Goal: Check status: Check status

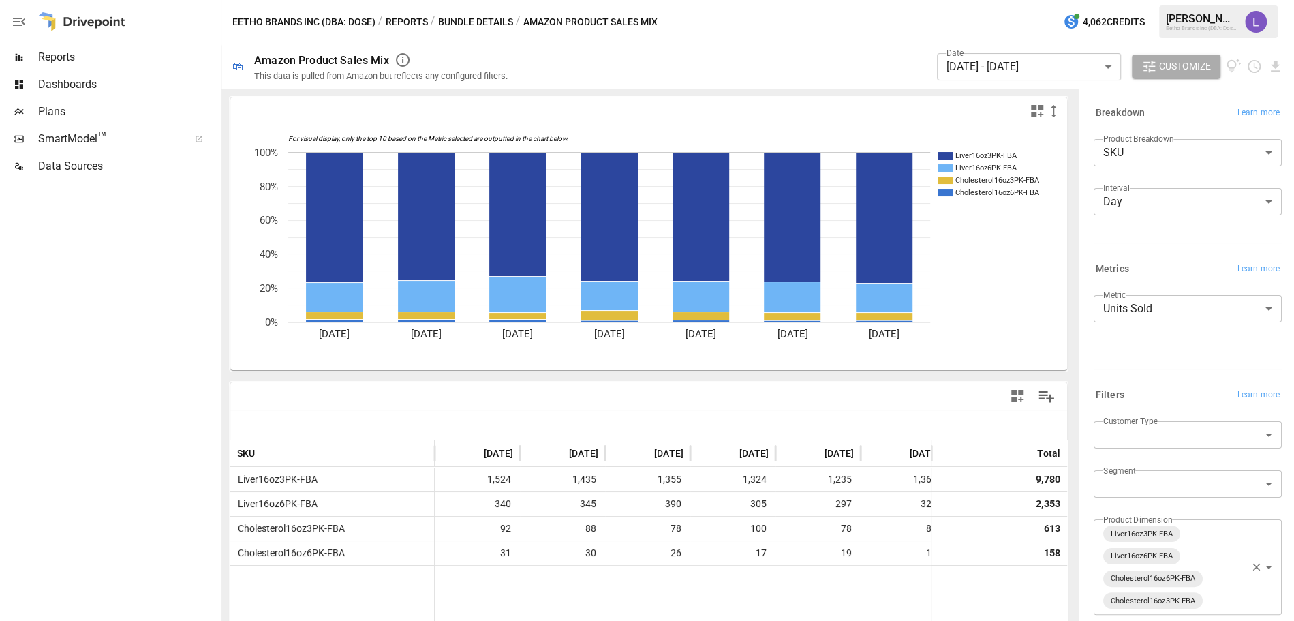
click at [407, 20] on button "Reports" at bounding box center [407, 22] width 42 height 17
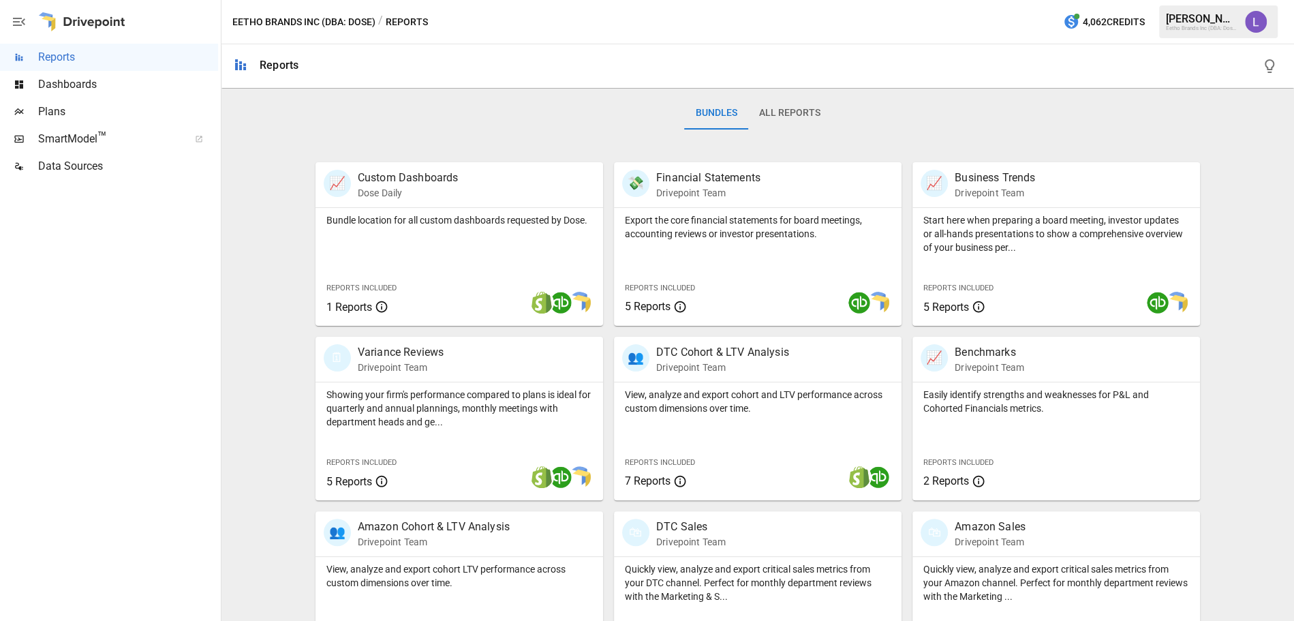
scroll to position [202, 0]
click at [993, 525] on p "Amazon Sales" at bounding box center [989, 526] width 71 height 16
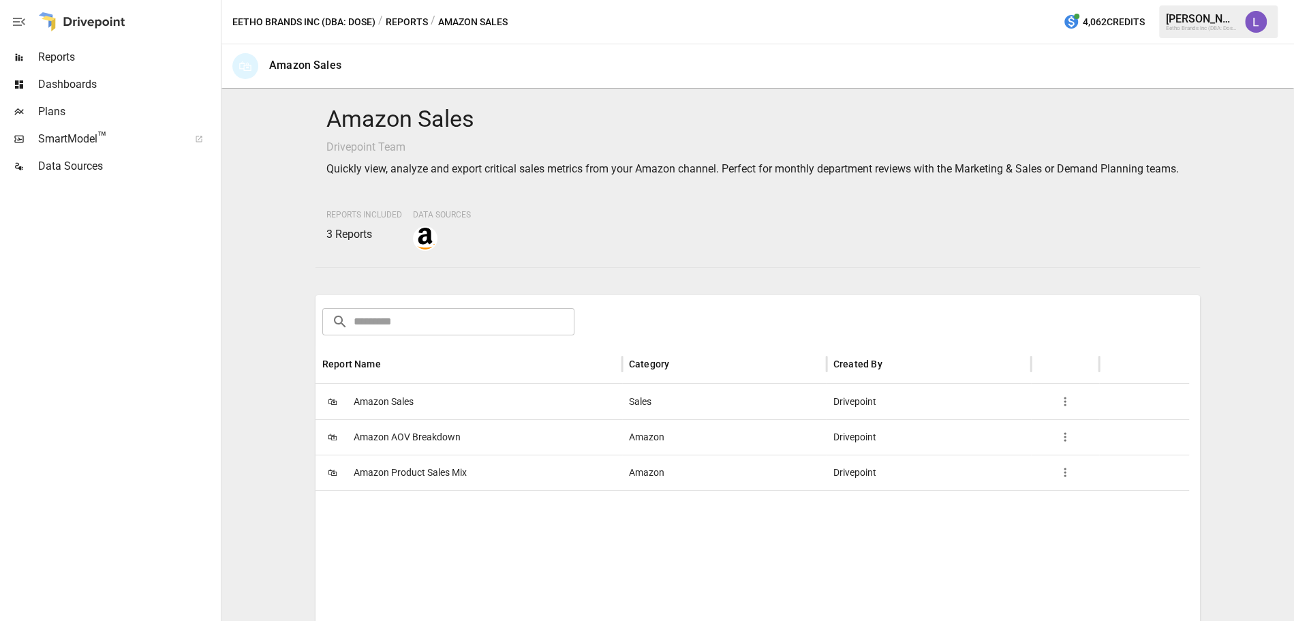
click at [400, 416] on span "Amazon Sales" at bounding box center [384, 401] width 60 height 35
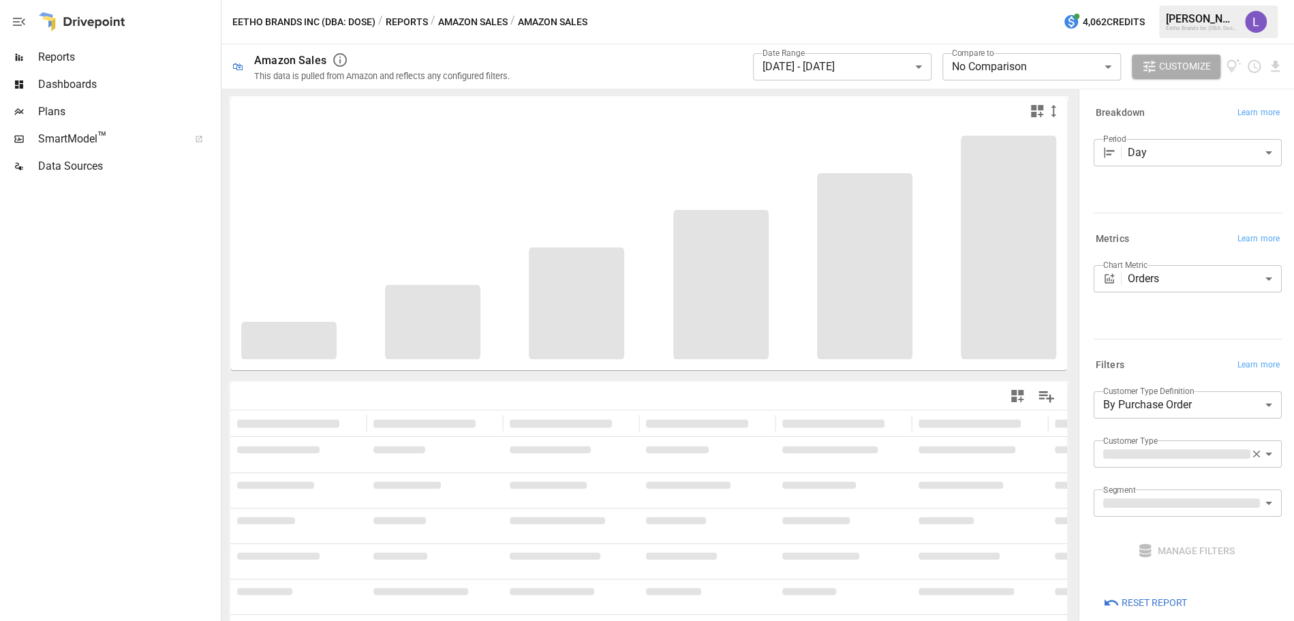
click at [876, 0] on body "**********" at bounding box center [647, 0] width 1294 height 0
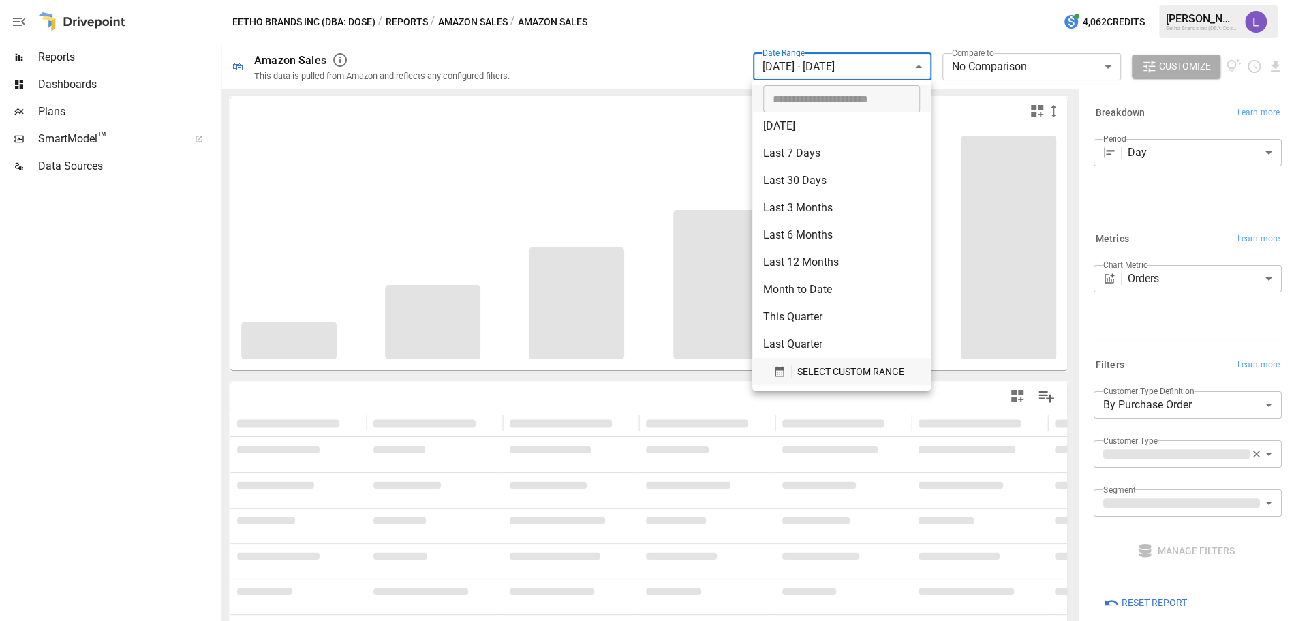
click at [818, 369] on span "SELECT CUSTOM RANGE" at bounding box center [850, 371] width 107 height 17
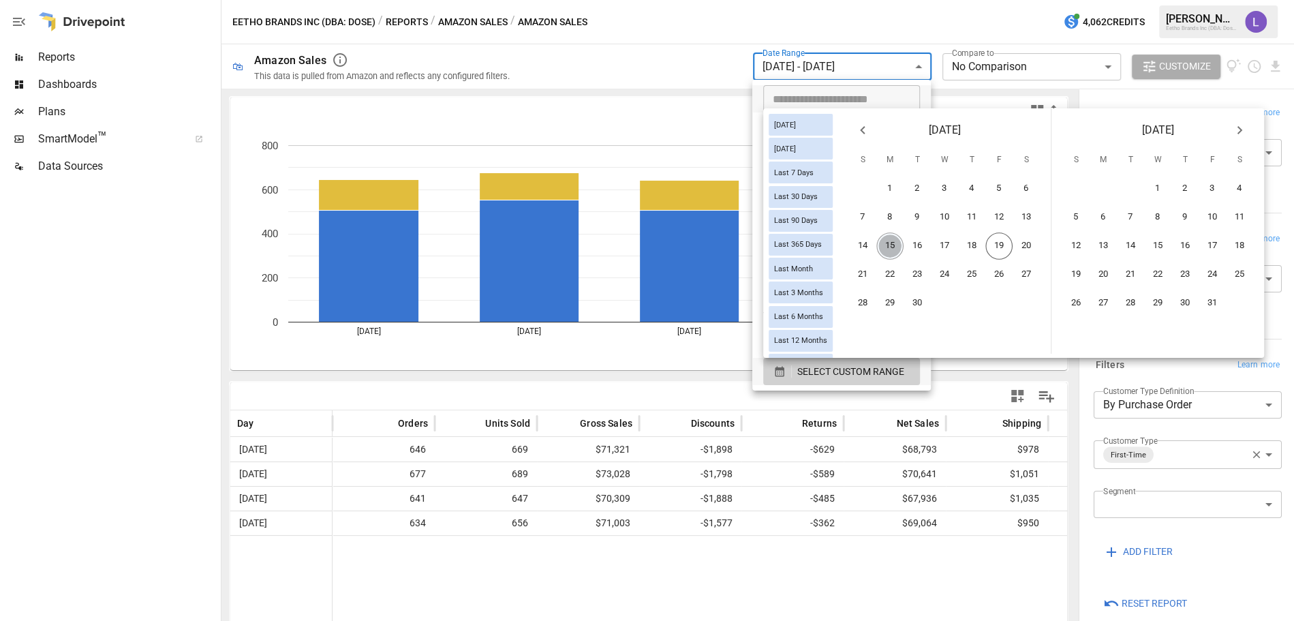
click at [903, 246] on button "15" at bounding box center [889, 245] width 27 height 27
click at [985, 246] on button "18" at bounding box center [971, 245] width 27 height 27
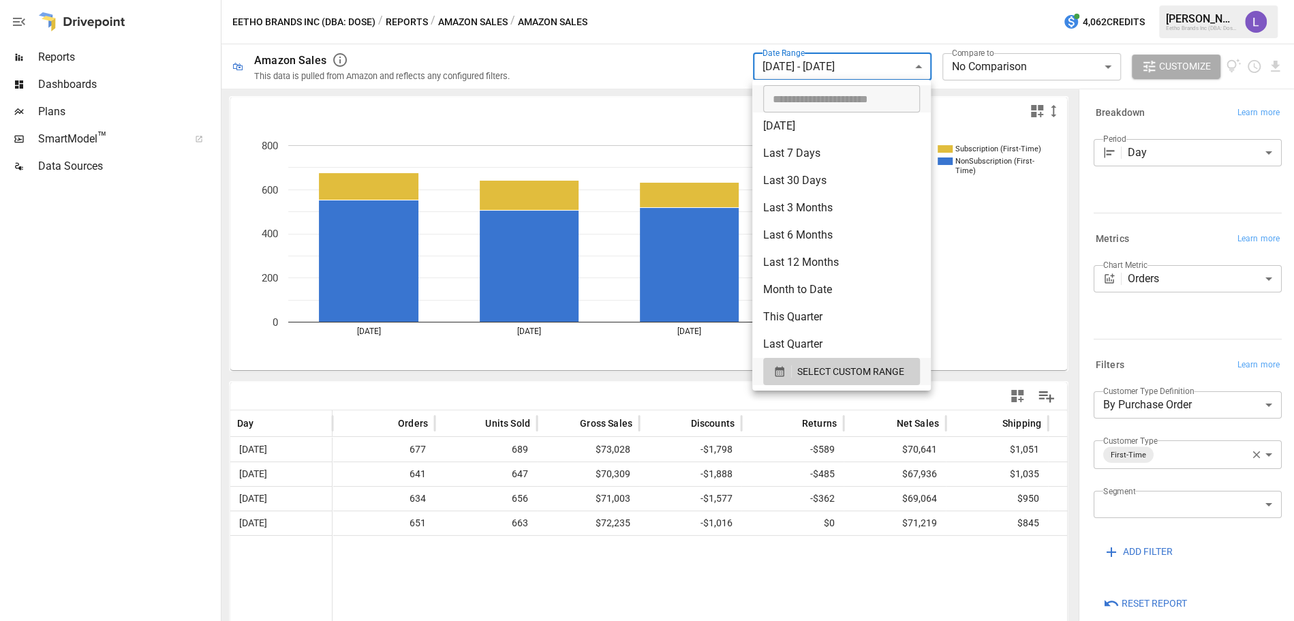
click at [1114, 324] on div at bounding box center [647, 310] width 1294 height 621
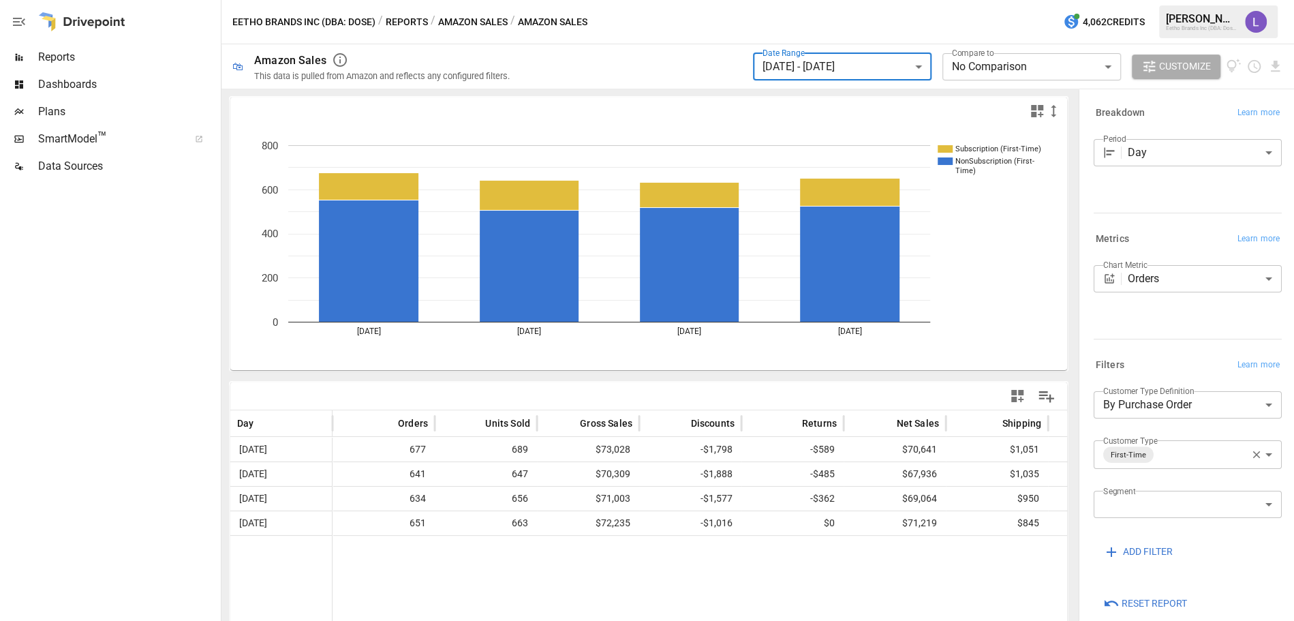
click at [1250, 452] on icon "button" at bounding box center [1256, 454] width 12 height 12
